Goal: Information Seeking & Learning: Check status

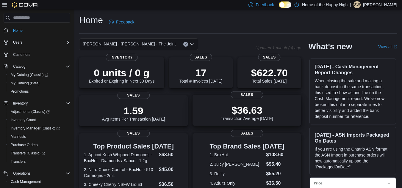
drag, startPoint x: 217, startPoint y: 6, endPoint x: 302, endPoint y: 106, distance: 130.7
click at [301, 106] on div "$36.63 Transaction Average [DATE] Sales" at bounding box center [246, 110] width 109 height 31
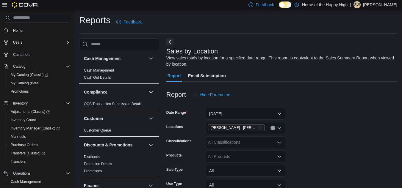
scroll to position [20, 0]
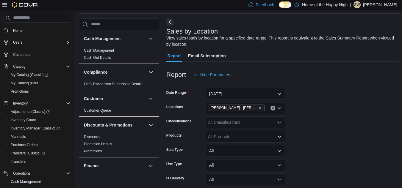
click at [15, 5] on img at bounding box center [25, 5] width 26 height 6
click at [27, 4] on img at bounding box center [25, 5] width 26 height 6
click at [22, 29] on span "Home" at bounding box center [18, 30] width 10 height 5
